Goal: Information Seeking & Learning: Learn about a topic

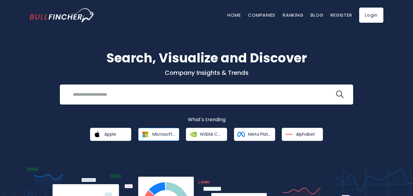
click at [141, 131] on img at bounding box center [145, 134] width 11 height 11
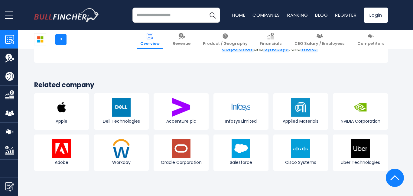
scroll to position [2484, 0]
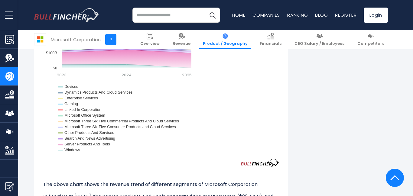
scroll to position [664, 0]
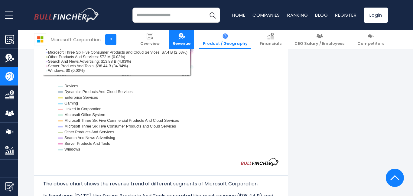
click at [194, 40] on link "Revenue" at bounding box center [181, 39] width 25 height 18
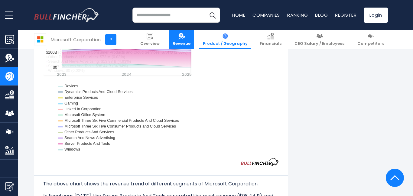
click at [185, 38] on img at bounding box center [181, 36] width 7 height 7
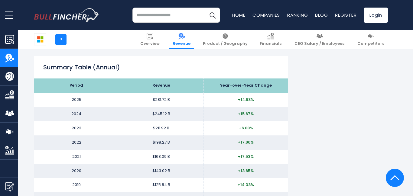
scroll to position [580, 0]
